Goal: Register for event/course

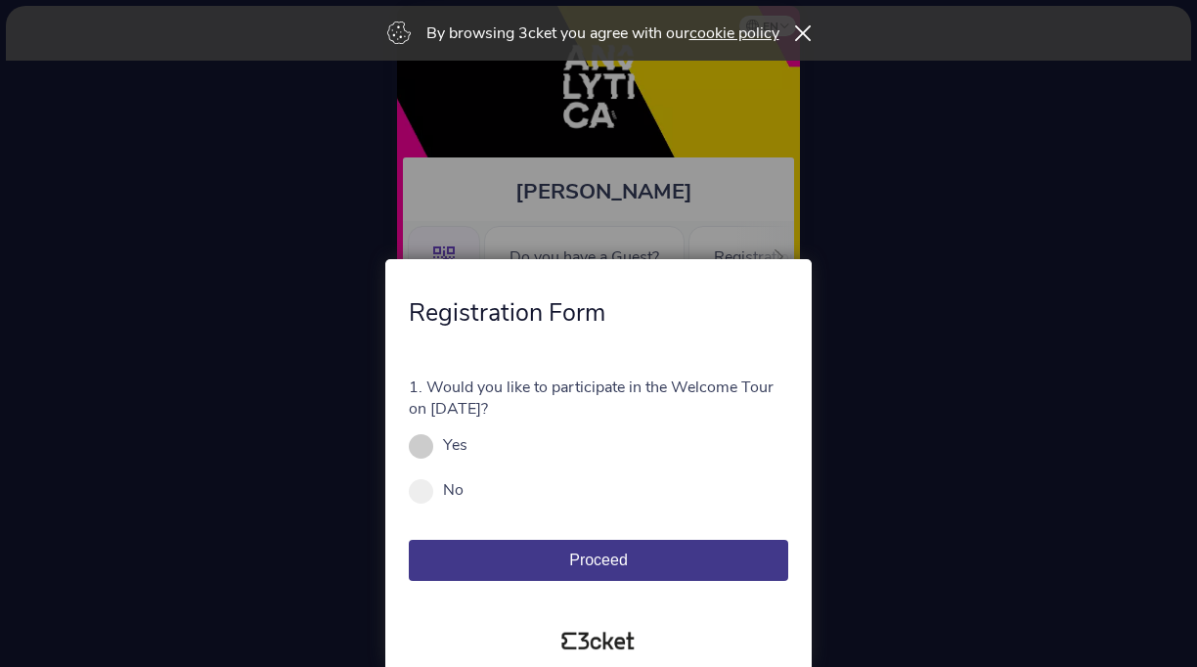
click at [428, 446] on span at bounding box center [421, 446] width 24 height 24
click at [468, 446] on input "Yes" at bounding box center [479, 455] width 22 height 22
radio input "true"
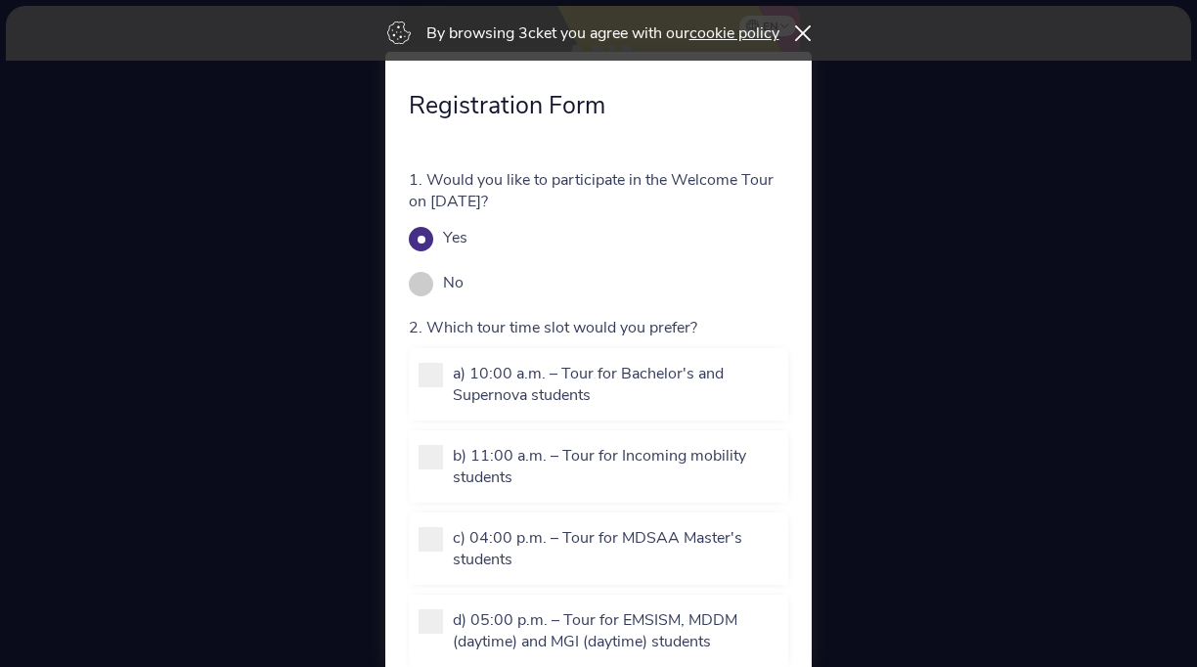
click at [419, 286] on span at bounding box center [421, 284] width 24 height 24
click at [464, 286] on input "No" at bounding box center [475, 293] width 22 height 22
radio input "true"
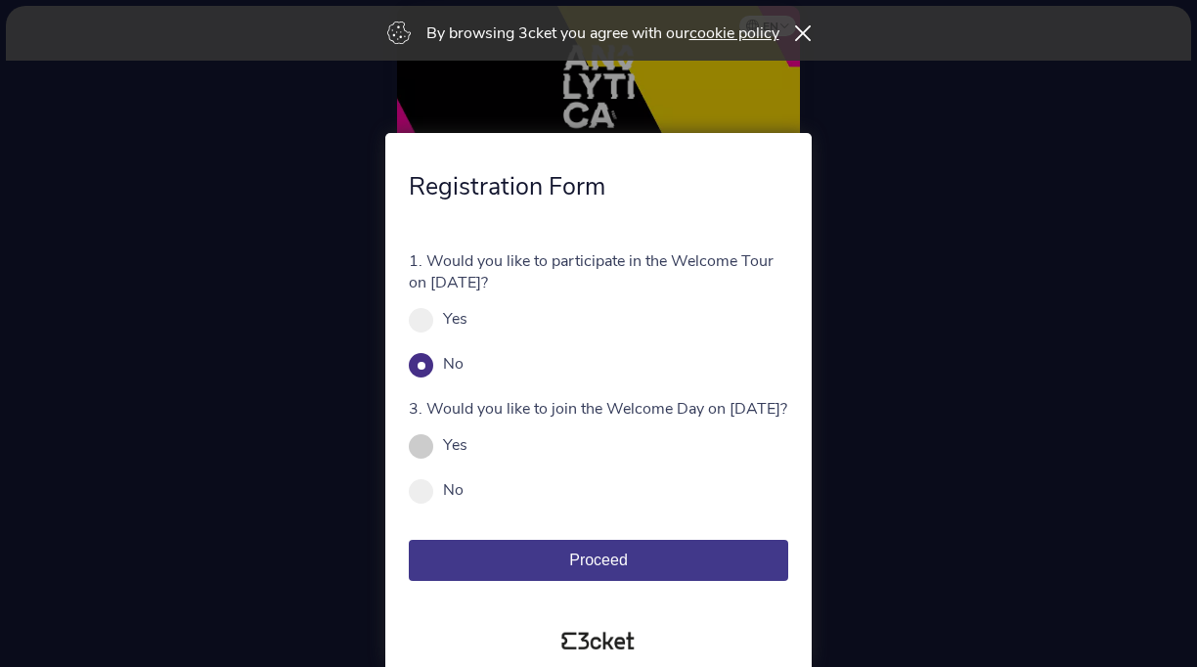
click at [427, 447] on span at bounding box center [421, 446] width 24 height 24
click at [468, 447] on input "Yes" at bounding box center [479, 455] width 22 height 22
radio input "true"
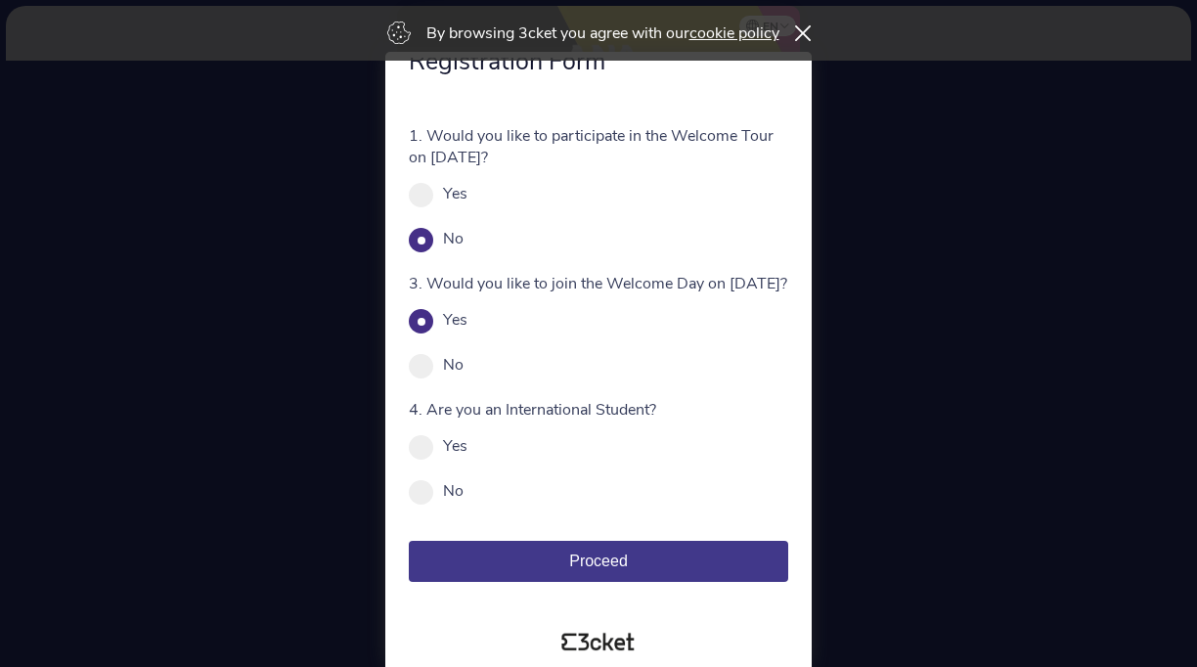
scroll to position [62, 0]
click at [436, 452] on div "Yes" at bounding box center [599, 445] width 380 height 22
click at [413, 453] on span at bounding box center [421, 446] width 24 height 24
click at [468, 453] on input "Yes" at bounding box center [479, 455] width 22 height 22
radio input "true"
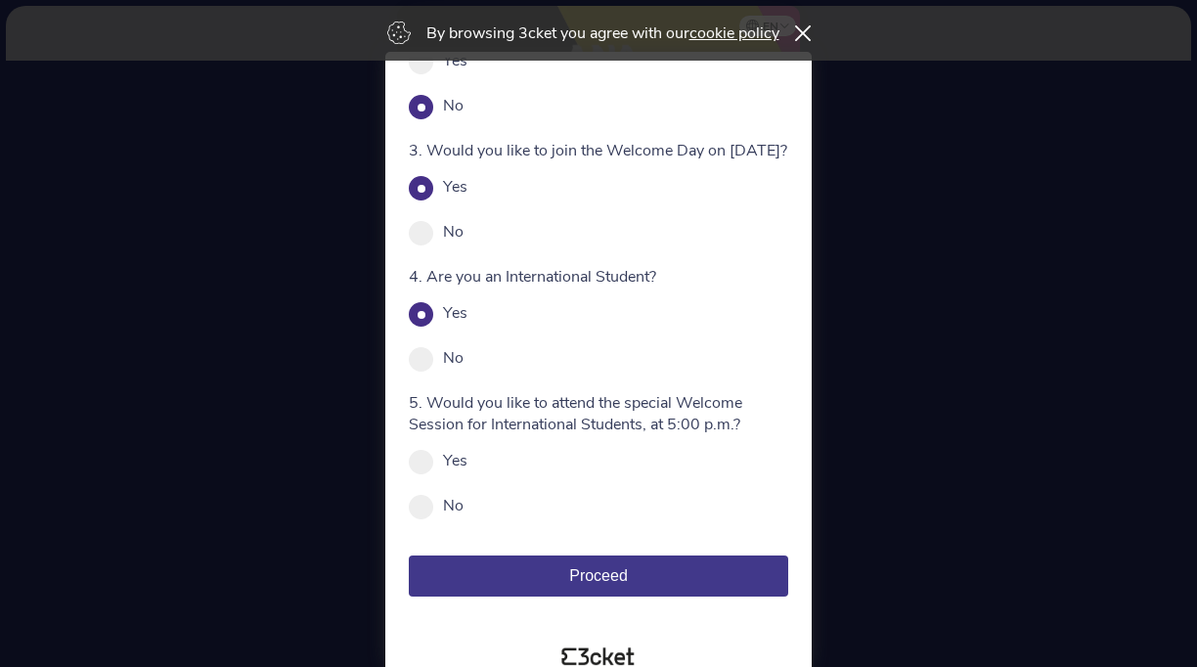
scroll to position [207, 0]
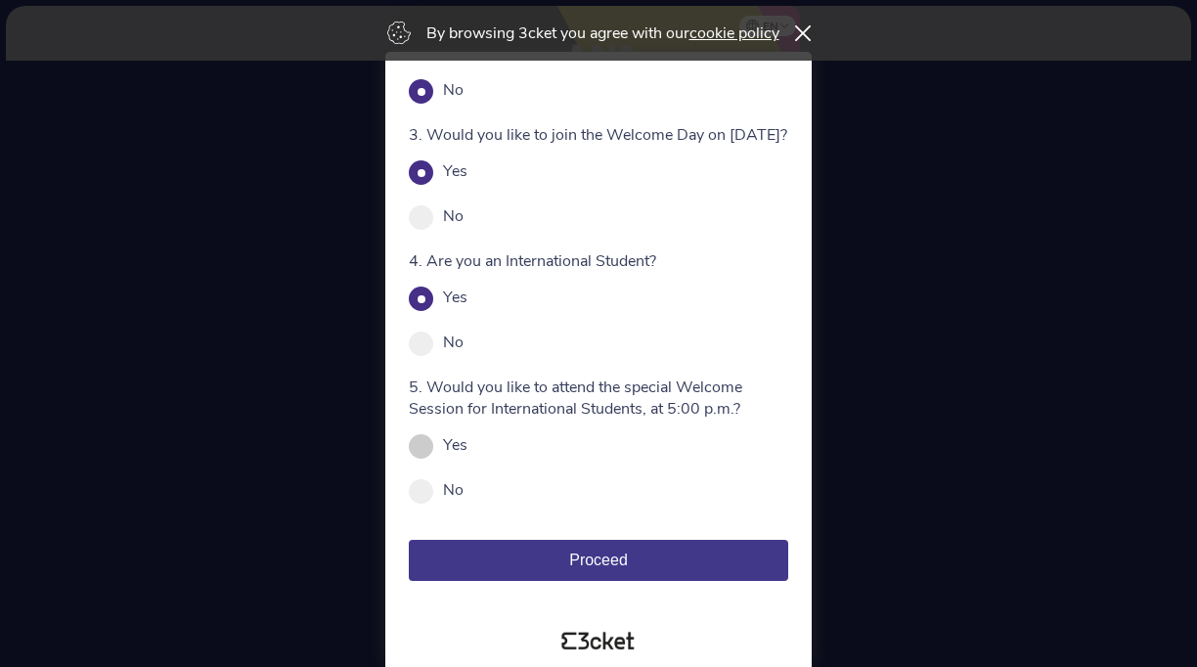
click at [414, 444] on span at bounding box center [421, 446] width 24 height 24
click at [468, 444] on input "Yes" at bounding box center [479, 455] width 22 height 22
radio input "true"
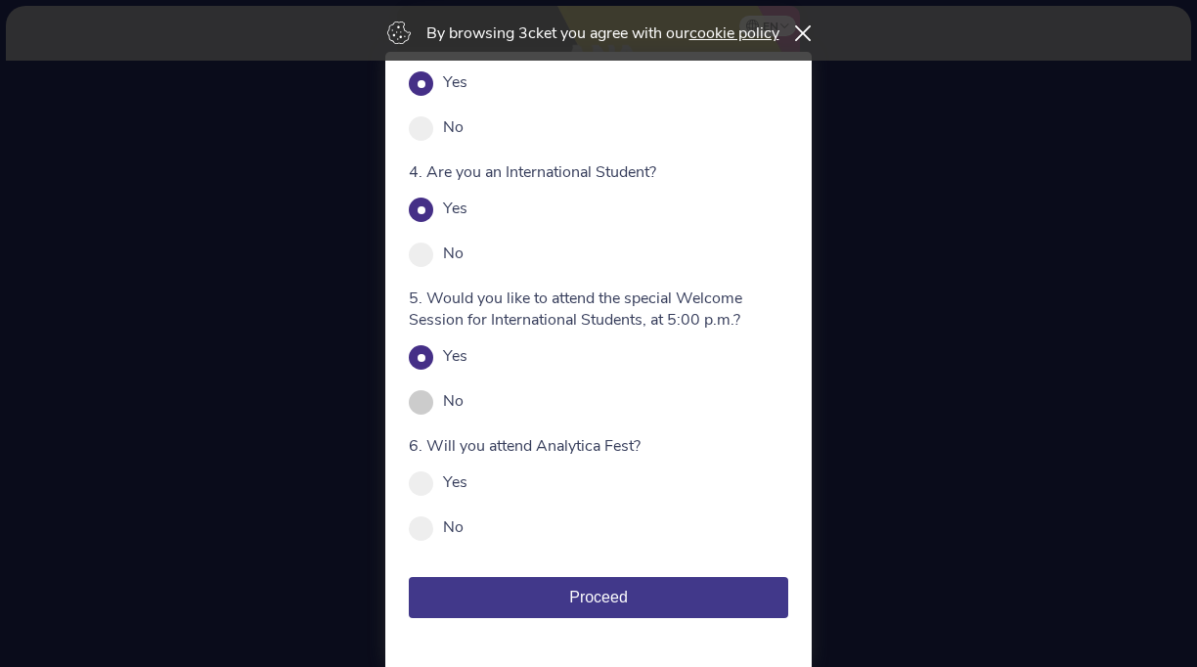
scroll to position [302, 0]
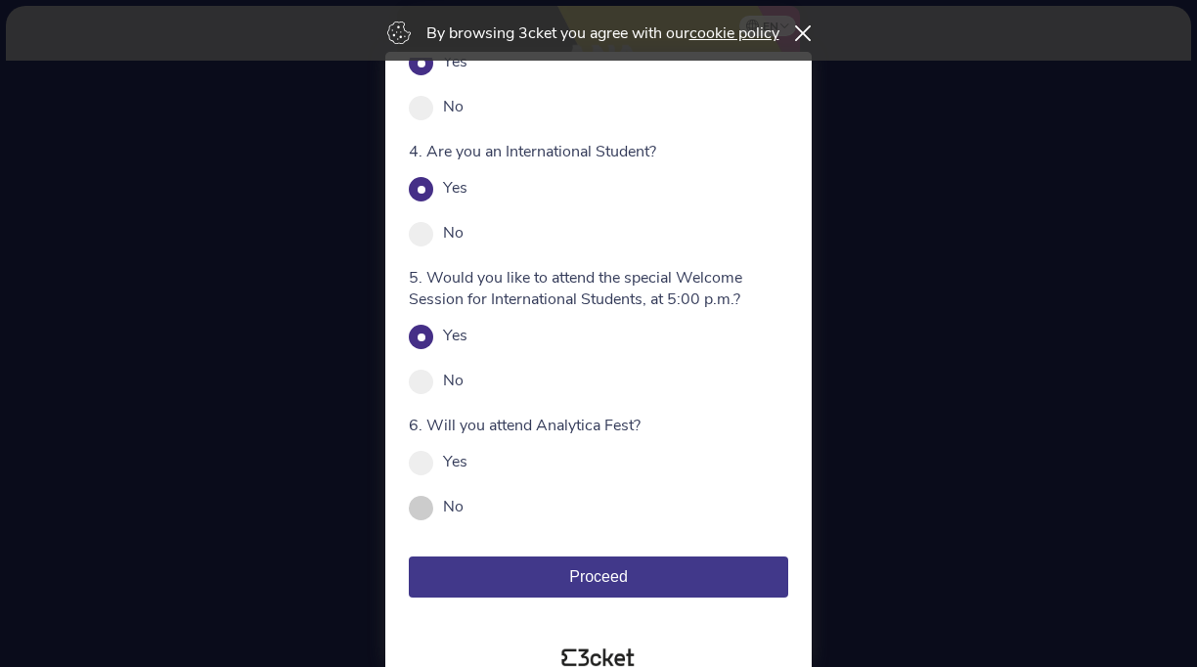
click at [426, 518] on span at bounding box center [421, 508] width 24 height 24
click at [464, 518] on input "No" at bounding box center [475, 517] width 22 height 22
radio input "true"
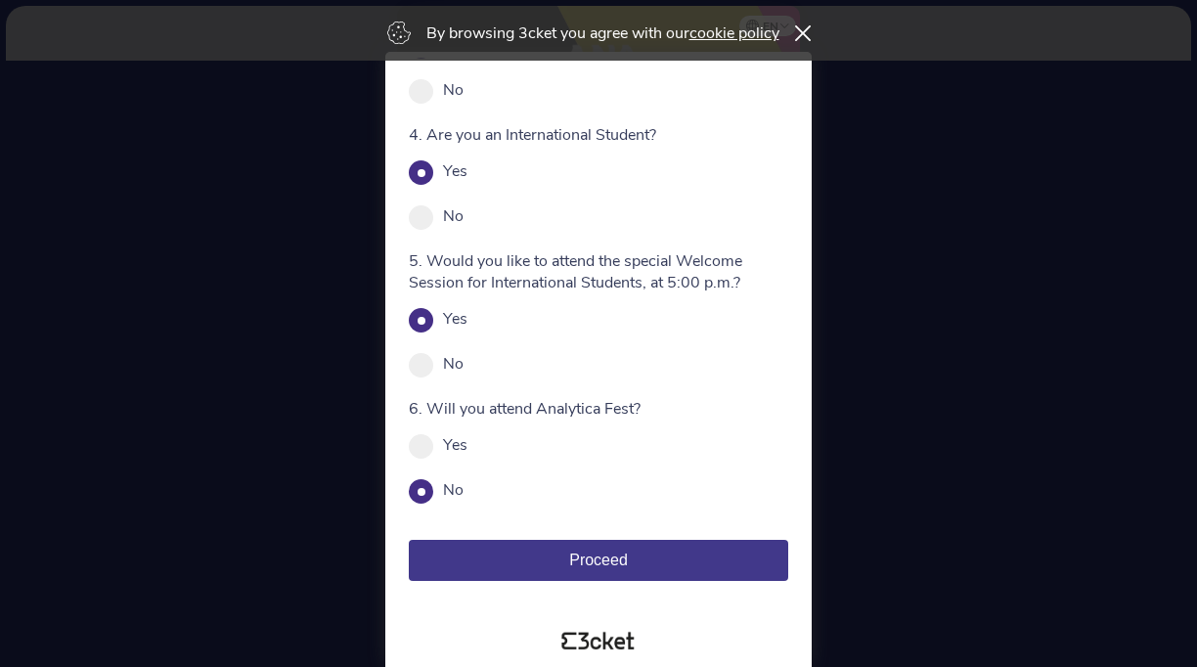
click at [631, 570] on button "Proceed" at bounding box center [599, 560] width 380 height 41
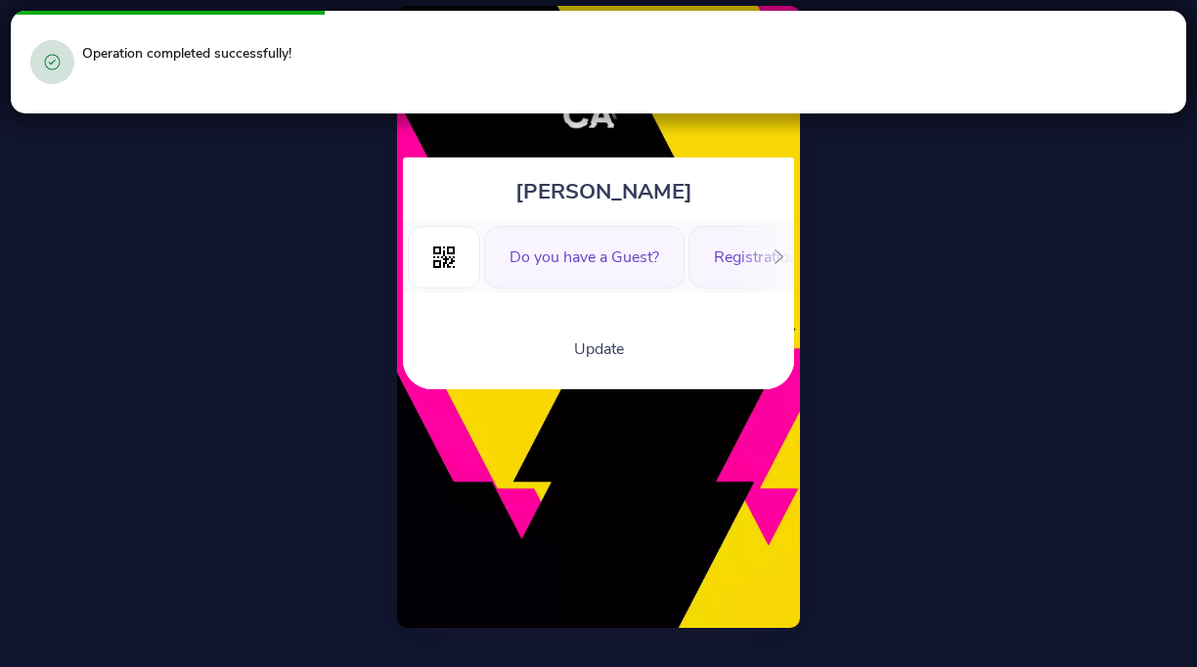
click at [665, 251] on div "Do you have a Guest?" at bounding box center [584, 257] width 201 height 63
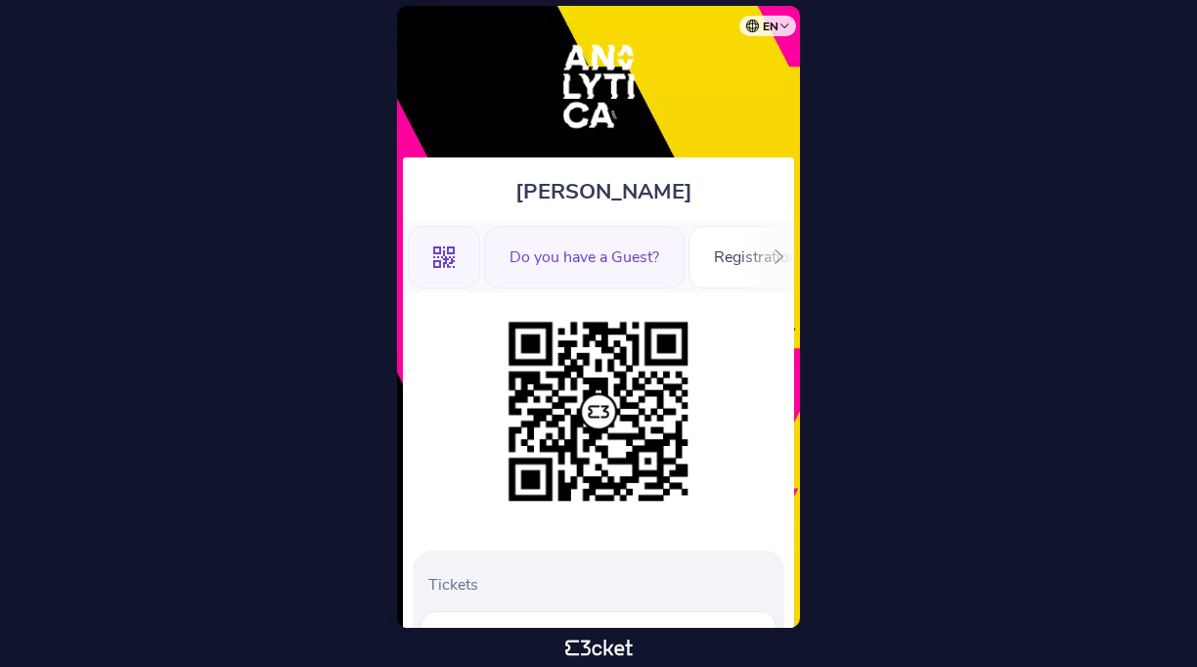
click at [653, 261] on div "Do you have a Guest?" at bounding box center [584, 257] width 201 height 63
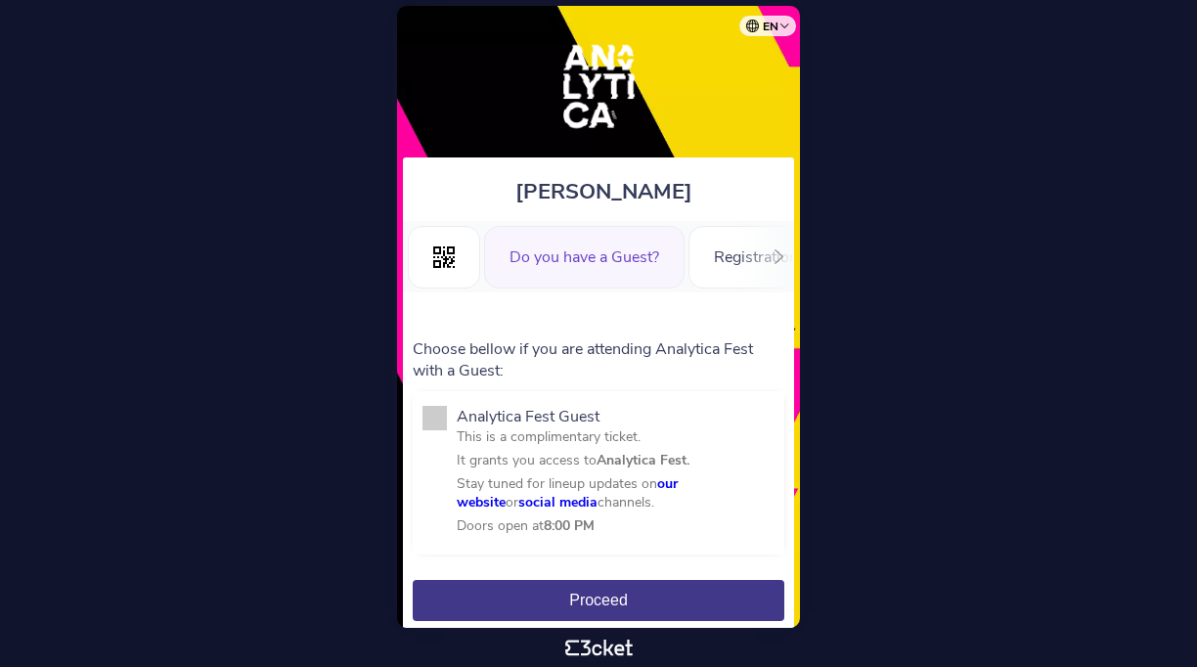
click at [435, 417] on span at bounding box center [435, 418] width 24 height 24
click at [457, 550] on input "Analytica Fest Guest This is a complimentary ticket. It grants you access to An…" at bounding box center [468, 561] width 22 height 22
checkbox input "true"
click at [602, 604] on span "Proceed" at bounding box center [598, 600] width 59 height 17
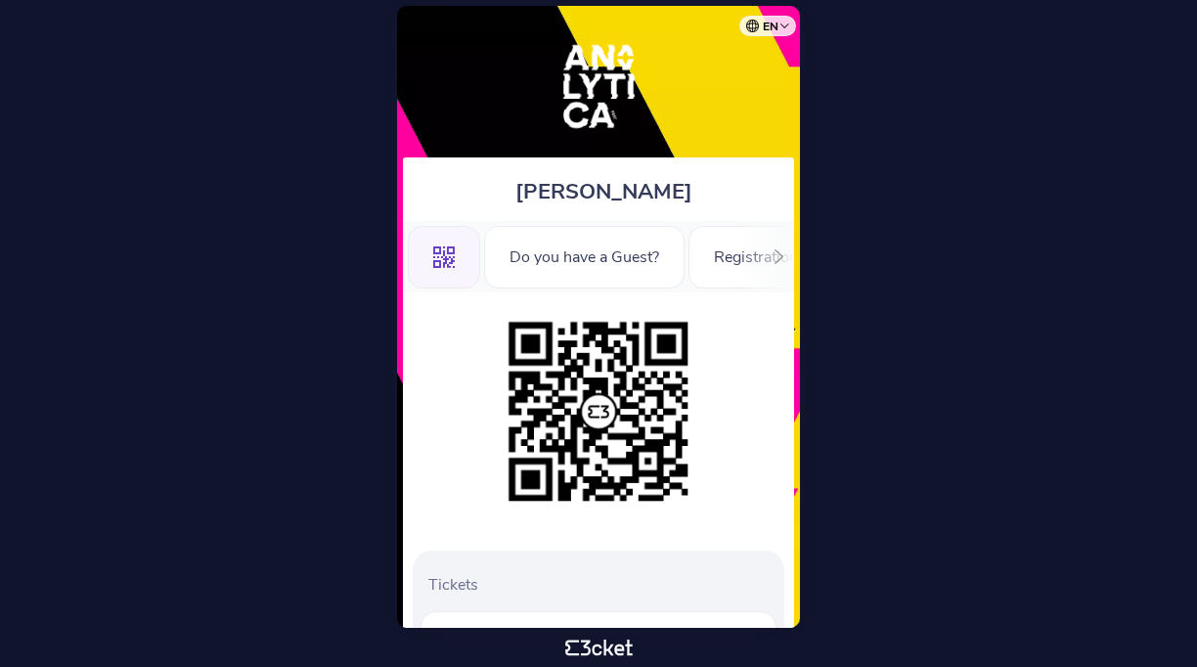
click at [779, 255] on icon at bounding box center [779, 256] width 15 height 15
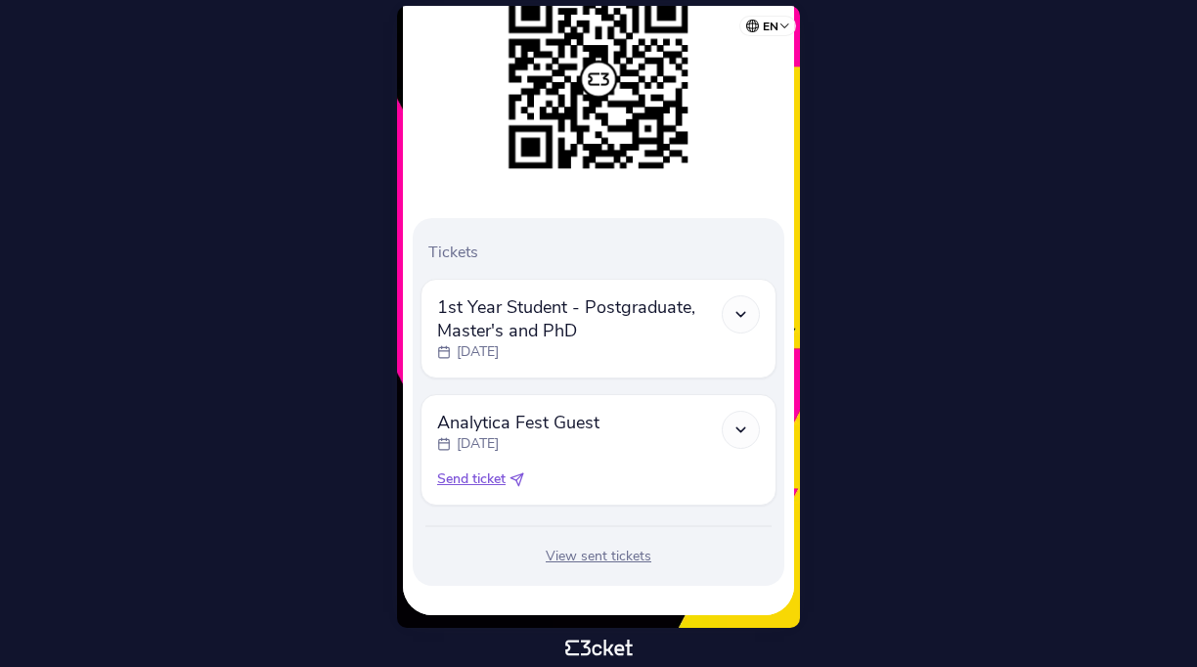
scroll to position [340, 0]
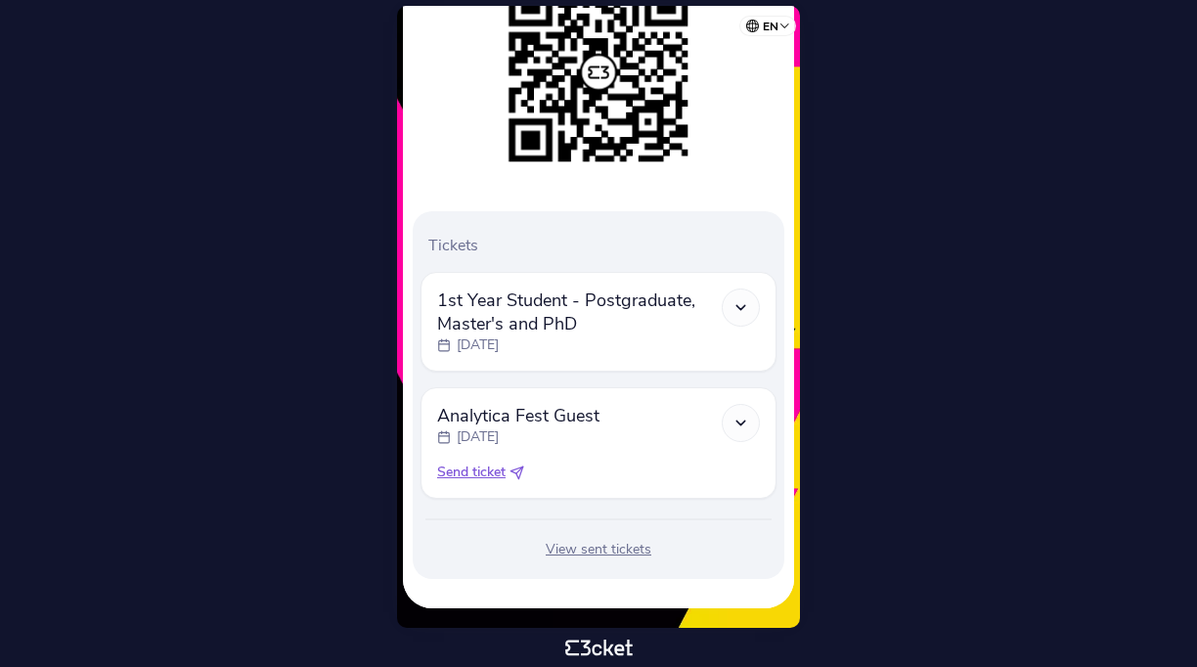
click at [625, 551] on div "View sent tickets" at bounding box center [599, 550] width 356 height 20
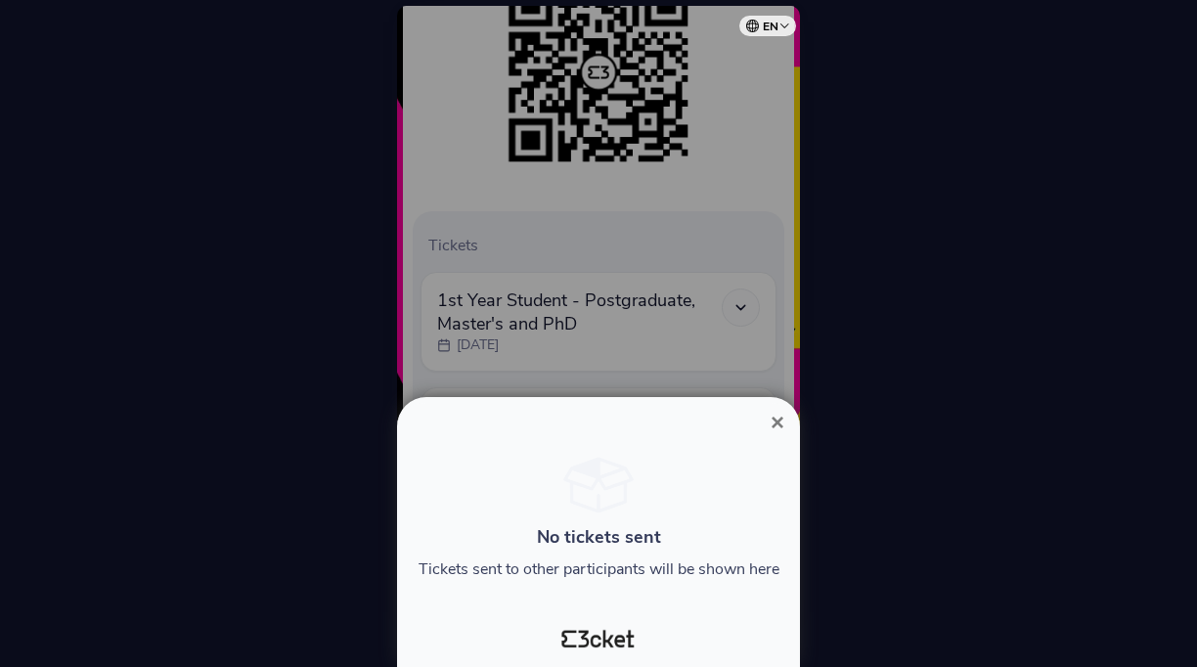
click at [780, 424] on span "×" at bounding box center [778, 422] width 14 height 26
